Goal: Task Accomplishment & Management: Manage account settings

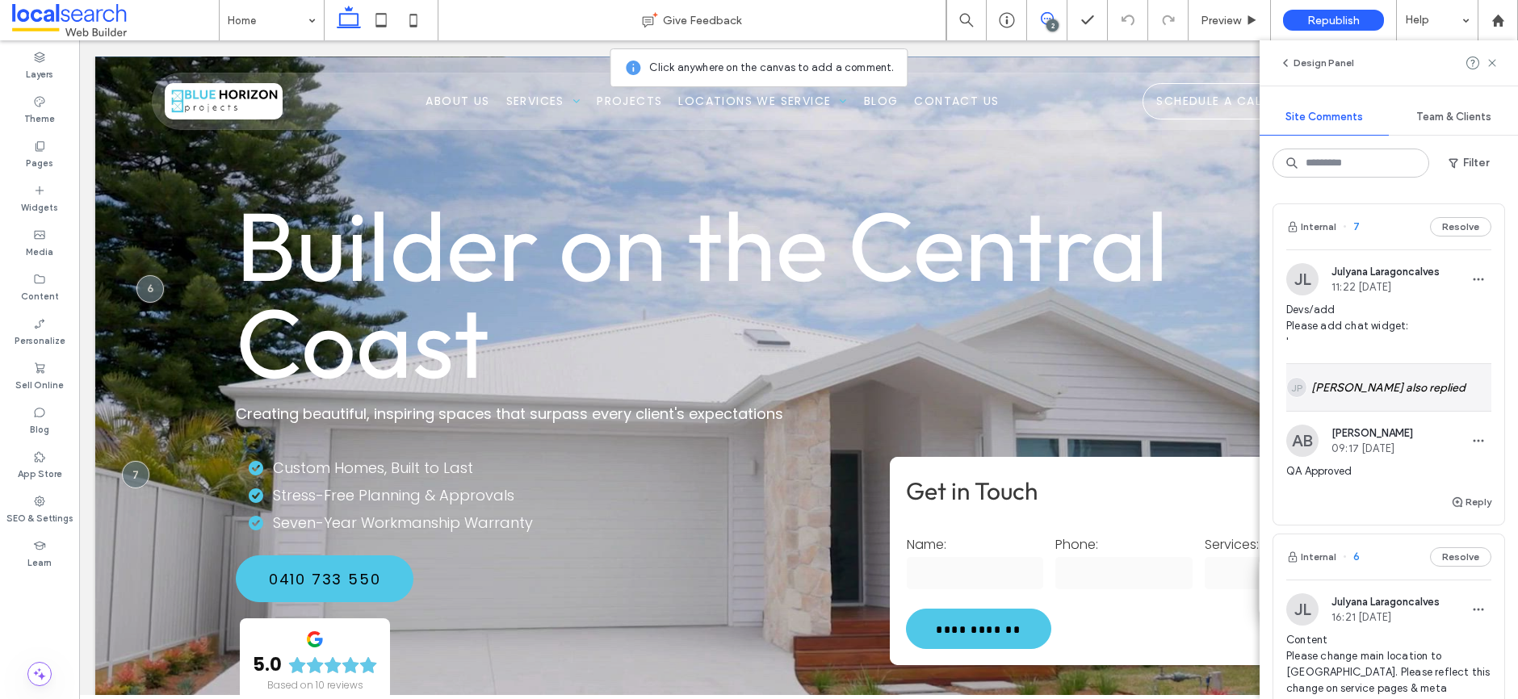
click at [1364, 389] on div "JP John Paul Deiparine also replied" at bounding box center [1388, 387] width 205 height 47
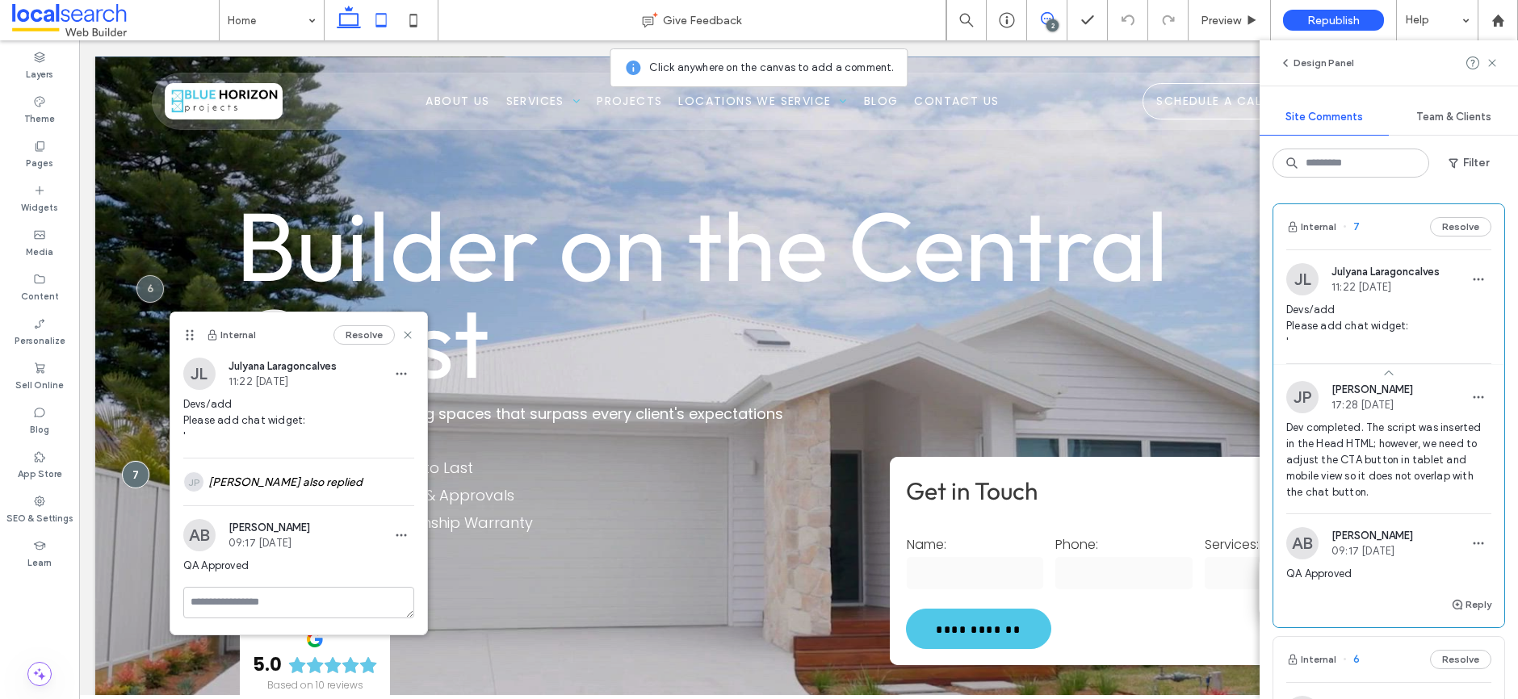
click at [382, 17] on icon at bounding box center [381, 20] width 32 height 32
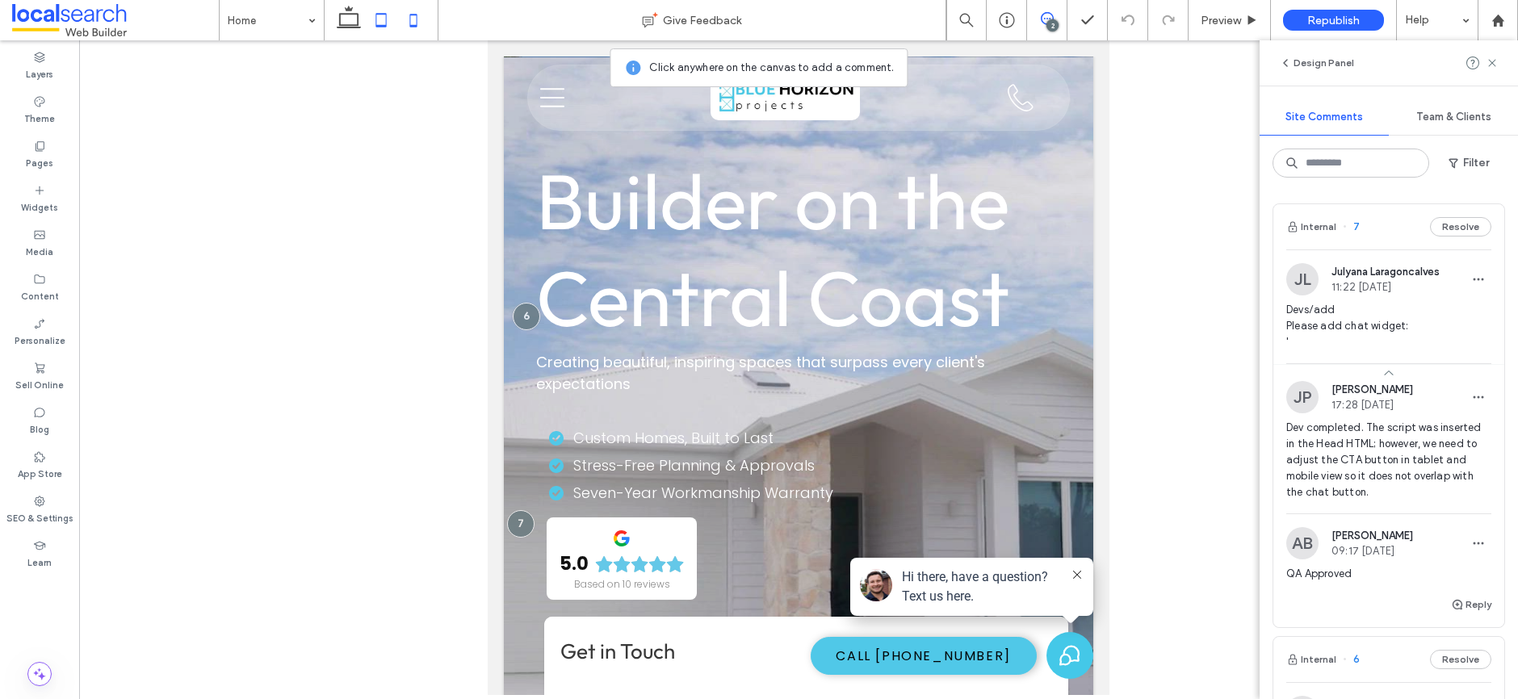
click at [403, 20] on icon at bounding box center [413, 20] width 32 height 32
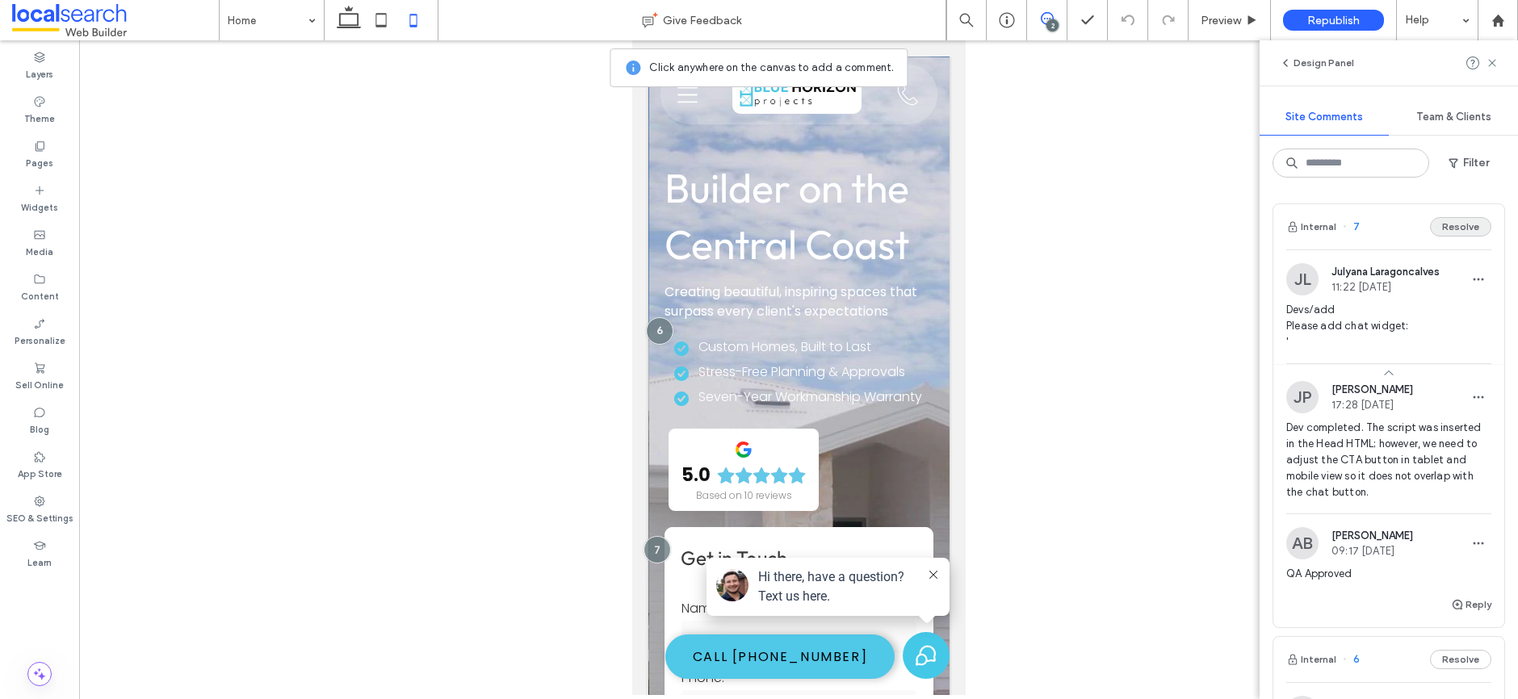
click at [1467, 228] on button "Resolve" at bounding box center [1460, 226] width 61 height 19
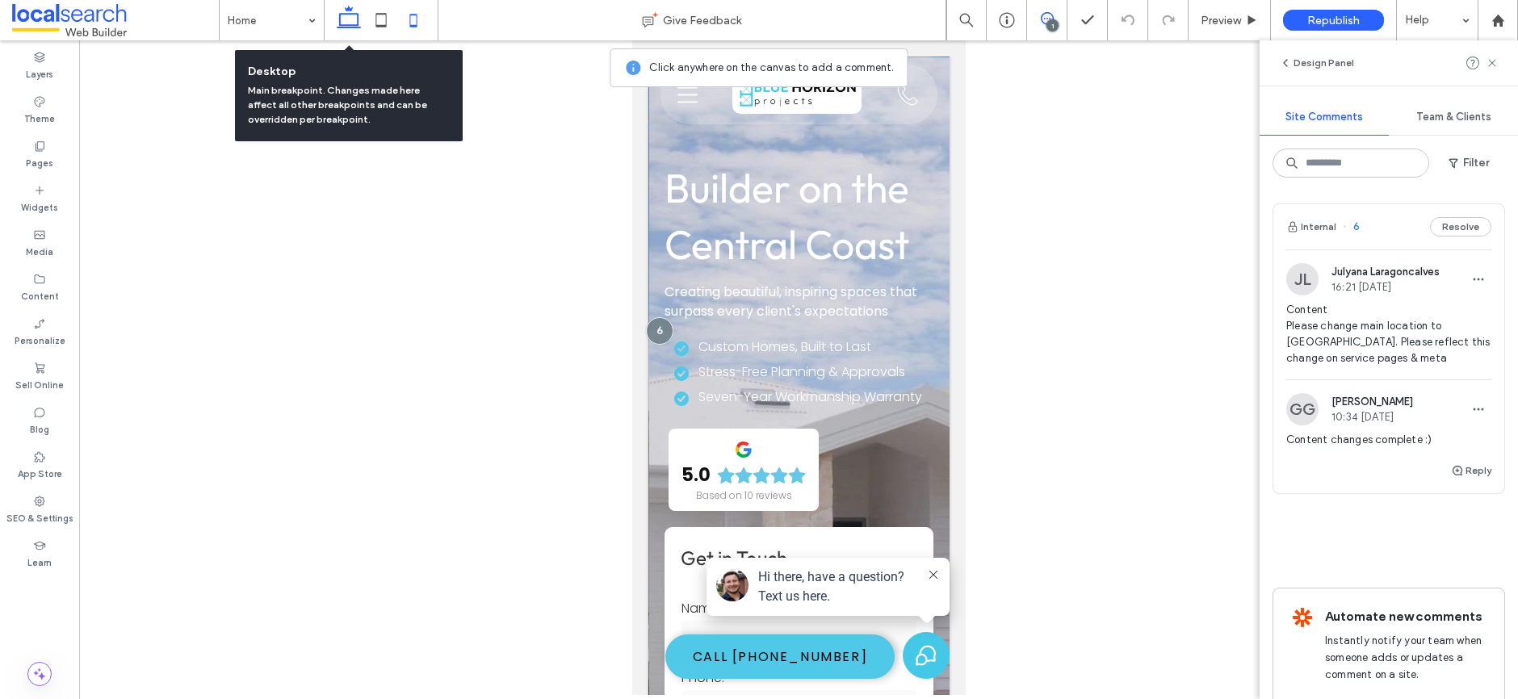
click at [350, 20] on icon at bounding box center [349, 20] width 32 height 32
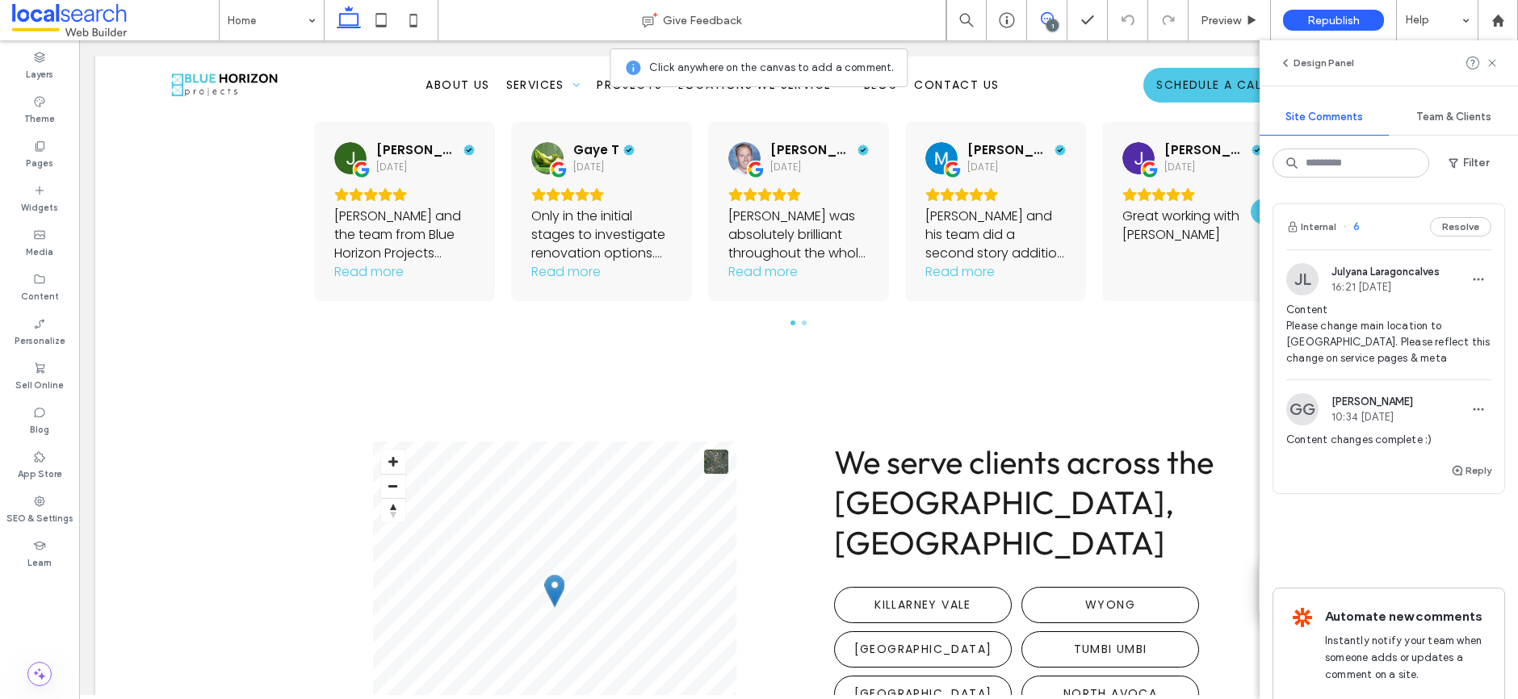
scroll to position [3127, 0]
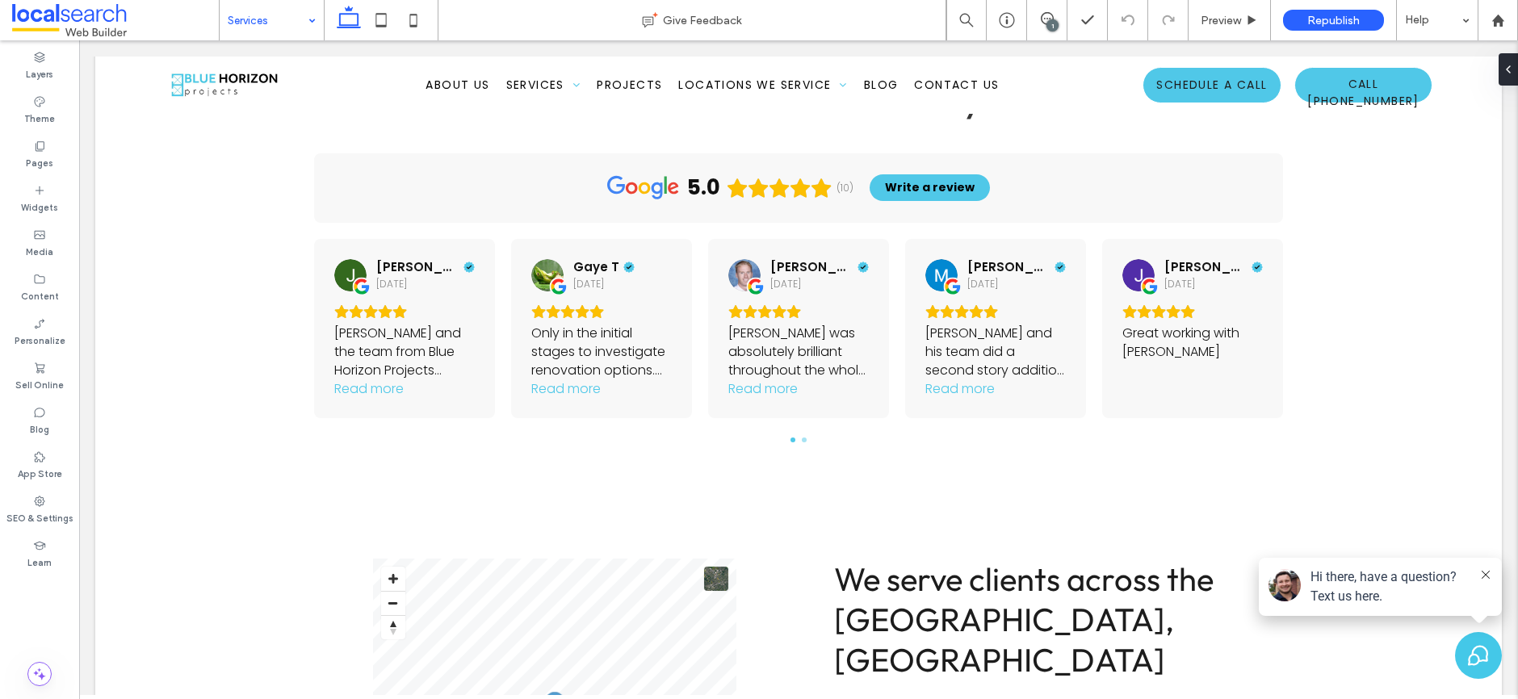
click at [271, 20] on input at bounding box center [268, 20] width 80 height 40
click at [292, 27] on input at bounding box center [268, 20] width 80 height 40
click at [235, 8] on input at bounding box center [268, 20] width 80 height 40
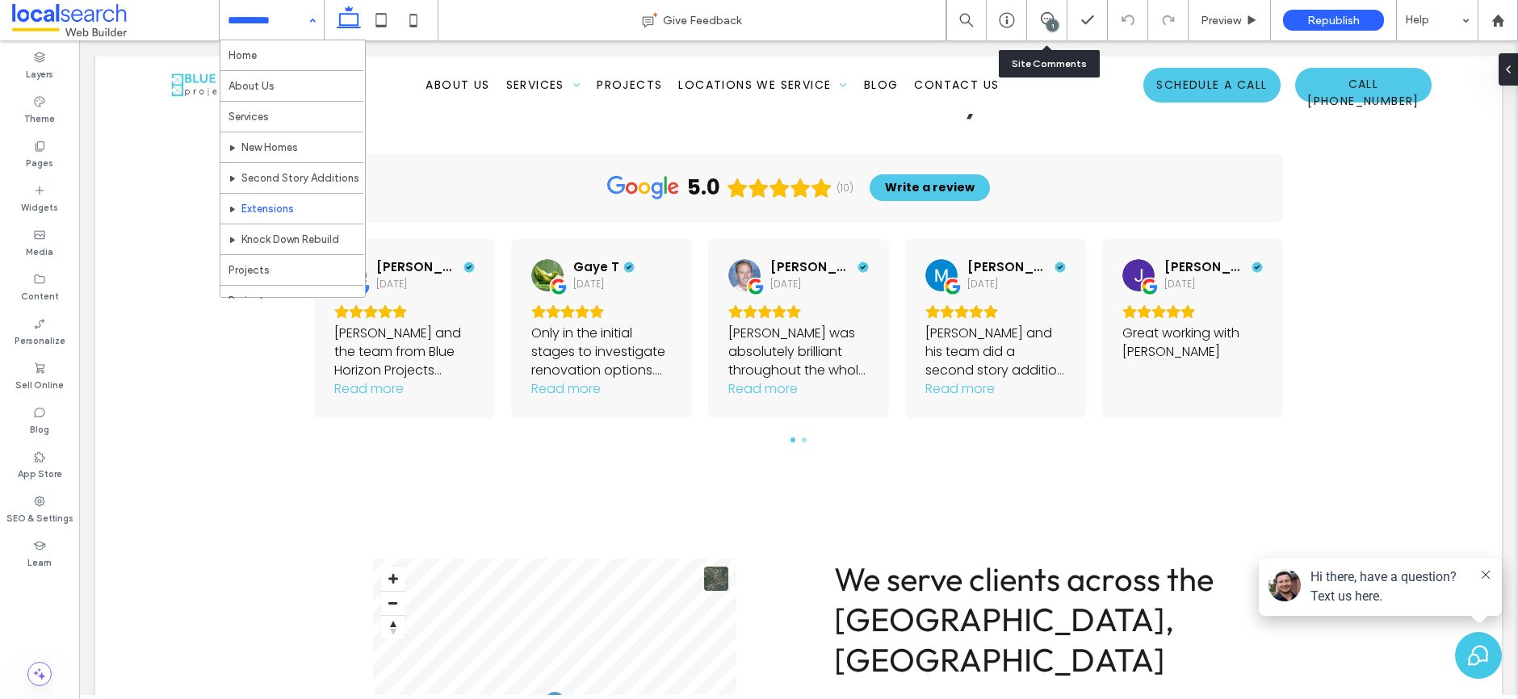
click at [1050, 19] on div "1" at bounding box center [1052, 25] width 12 height 12
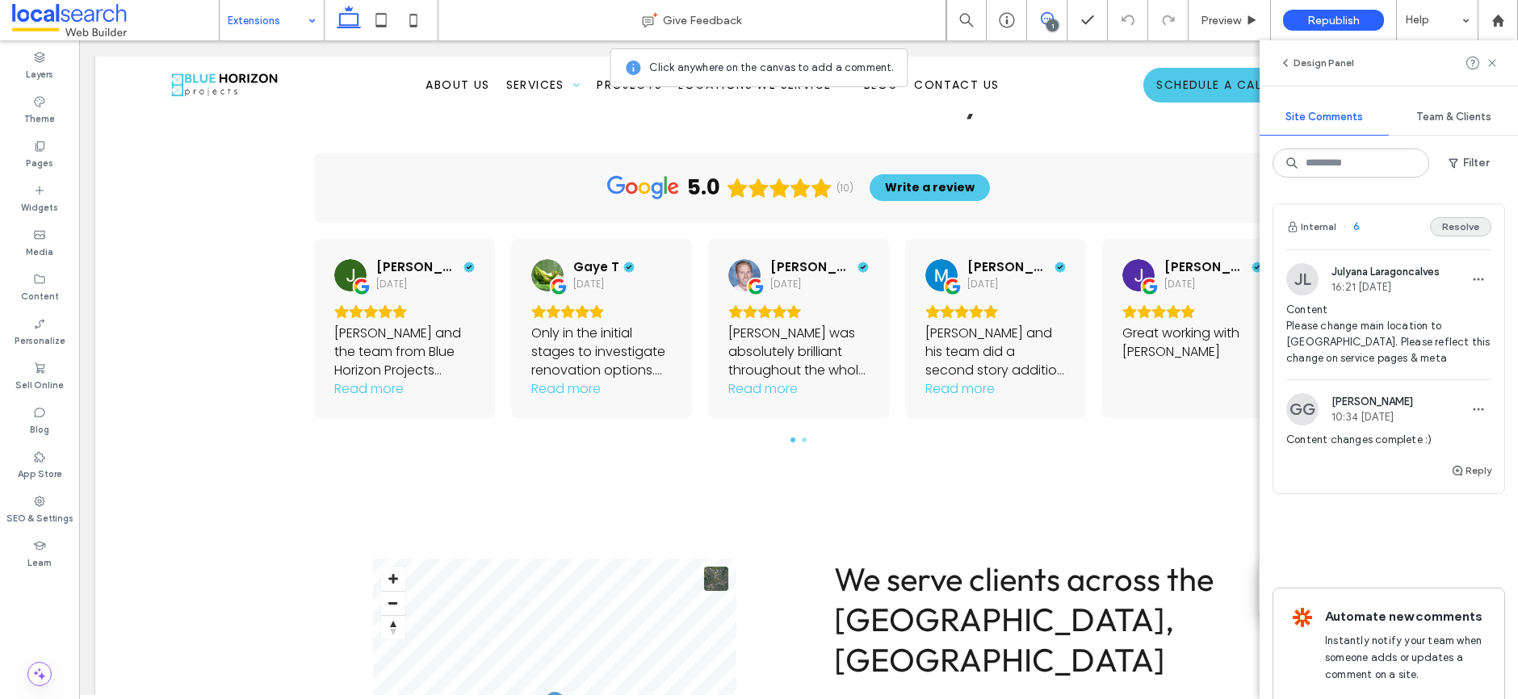
click at [1456, 223] on button "Resolve" at bounding box center [1460, 226] width 61 height 19
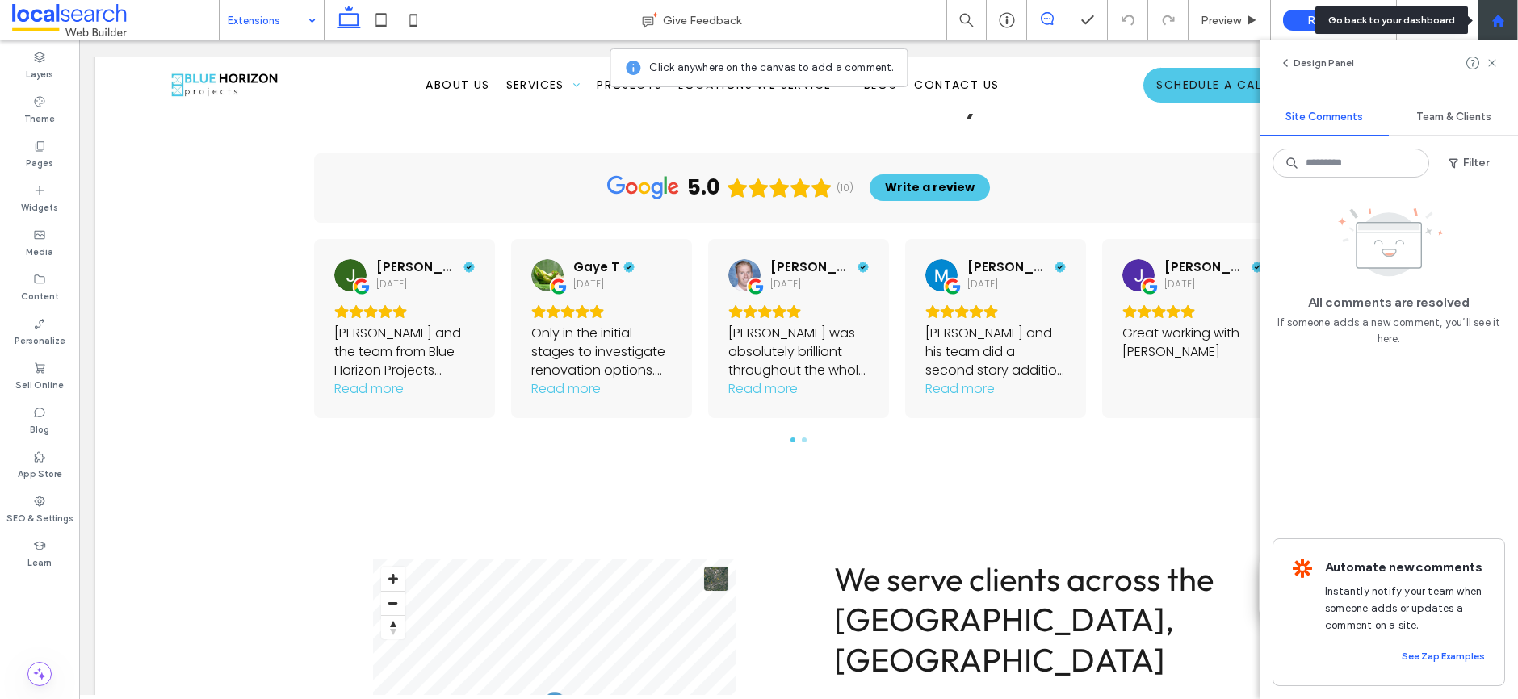
click at [1503, 19] on icon at bounding box center [1498, 21] width 14 height 14
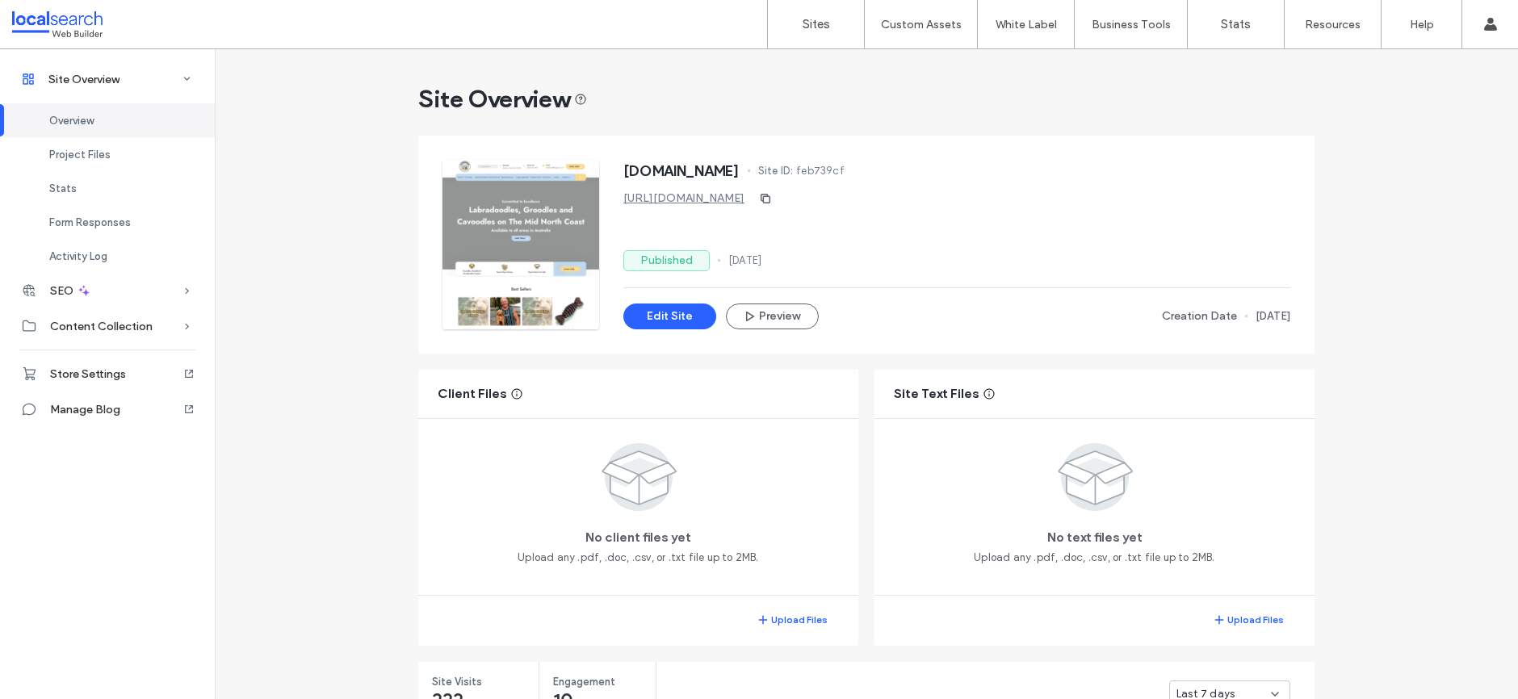
scroll to position [686, 0]
